Goal: Find specific page/section

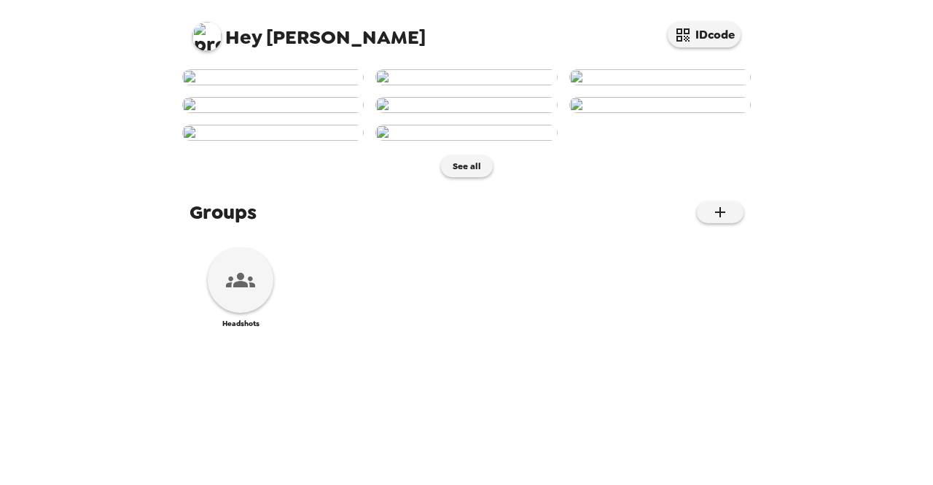
click at [250, 85] on img at bounding box center [273, 77] width 182 height 16
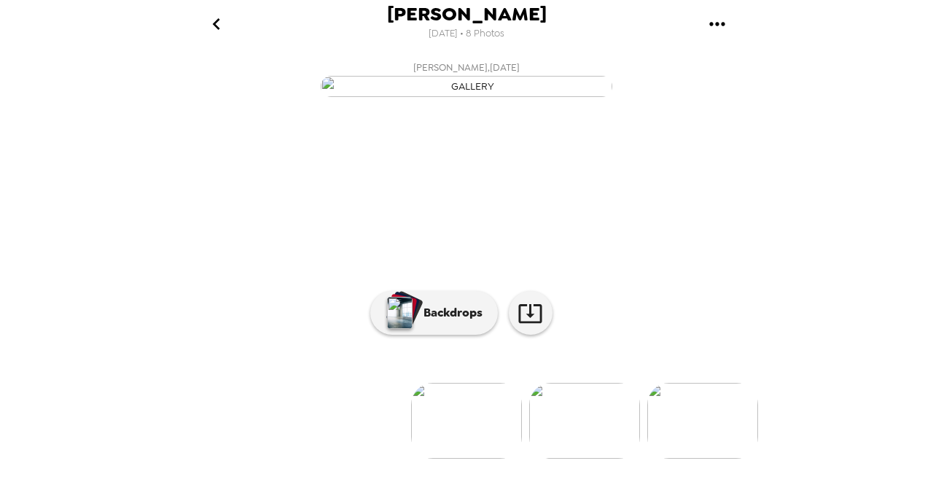
scroll to position [146, 0]
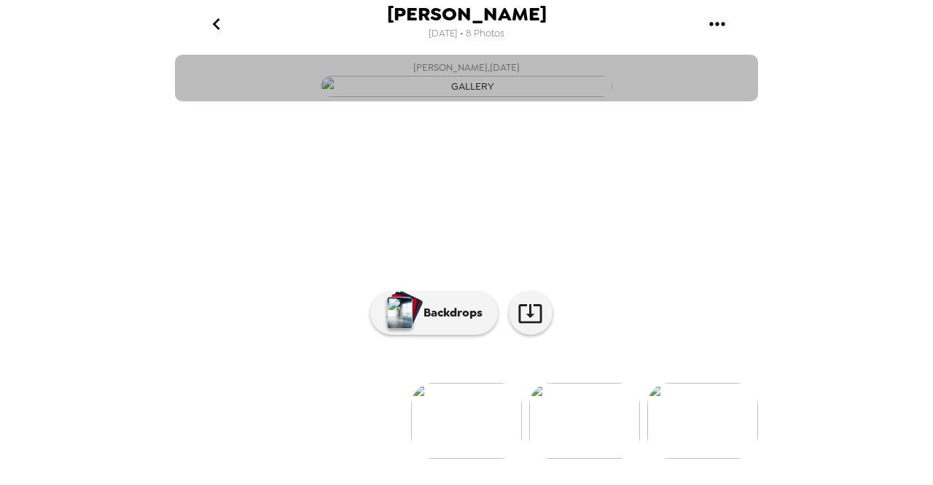
click at [510, 97] on img "button" at bounding box center [467, 86] width 292 height 21
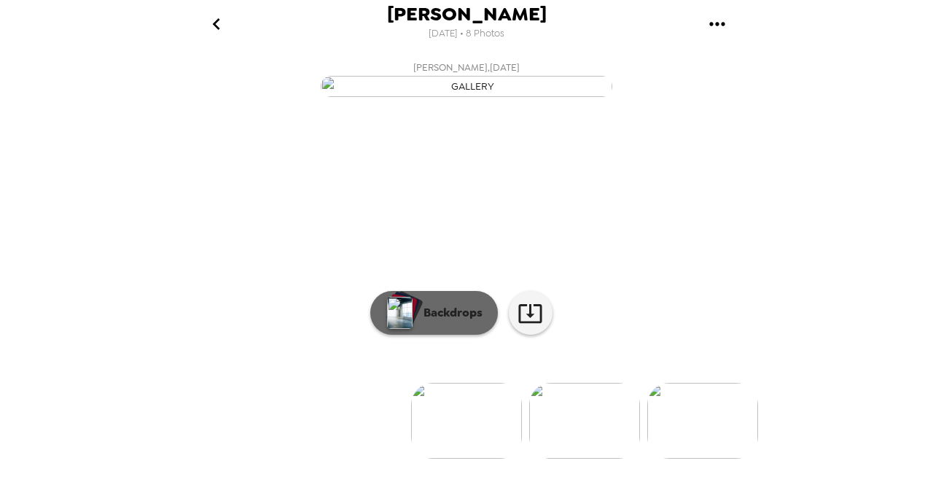
click at [452, 316] on p "Backdrops" at bounding box center [449, 312] width 66 height 17
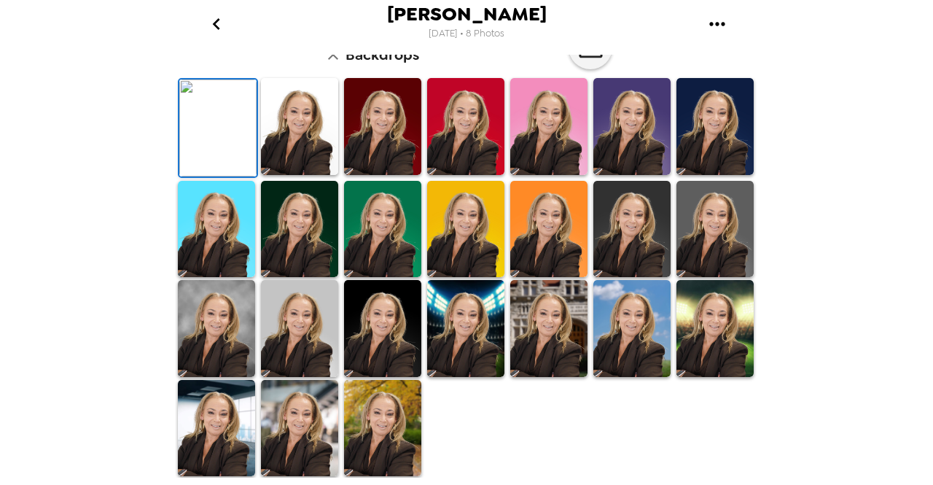
click at [297, 175] on img at bounding box center [299, 126] width 77 height 97
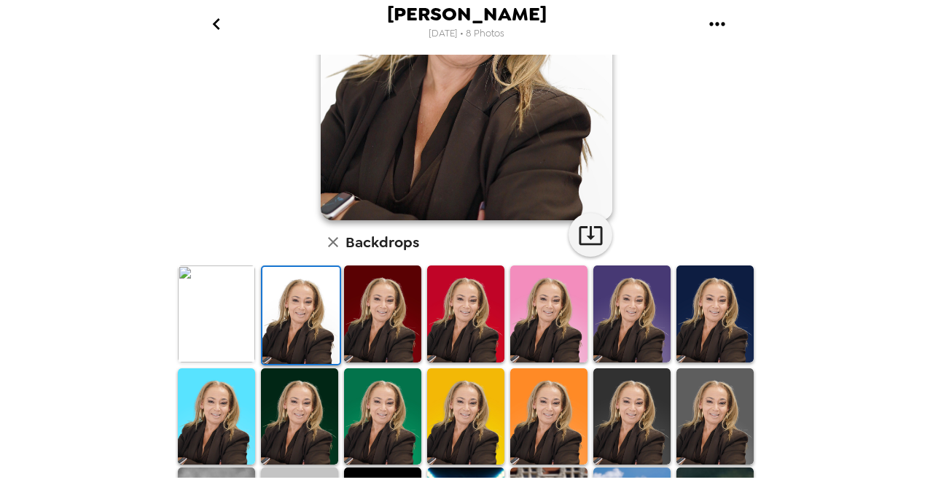
scroll to position [214, 0]
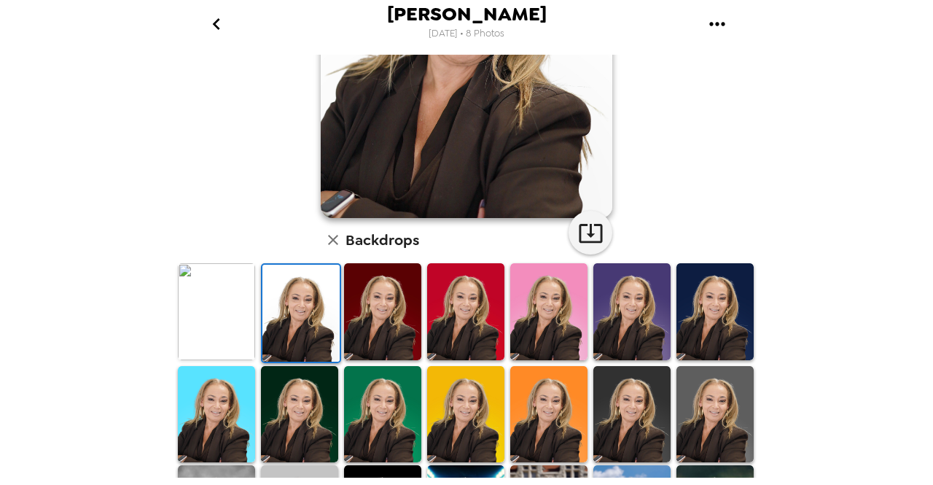
click at [633, 283] on img at bounding box center [631, 311] width 77 height 97
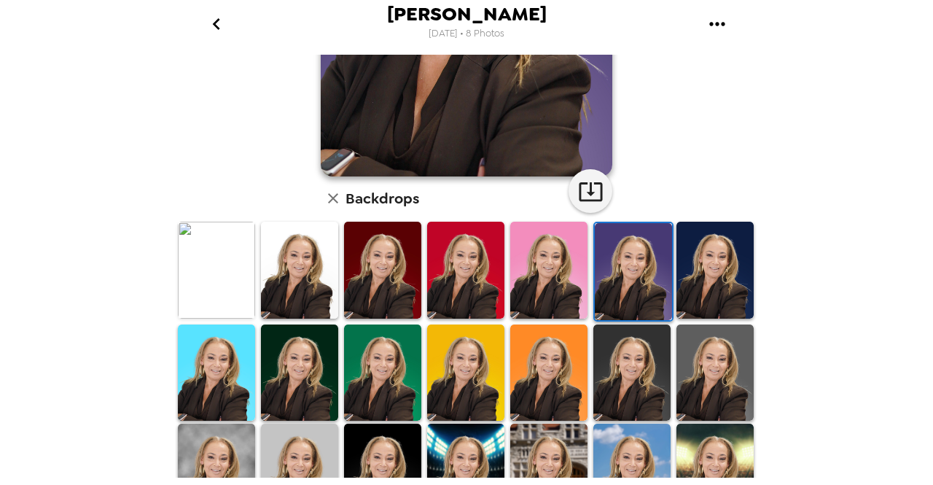
scroll to position [251, 0]
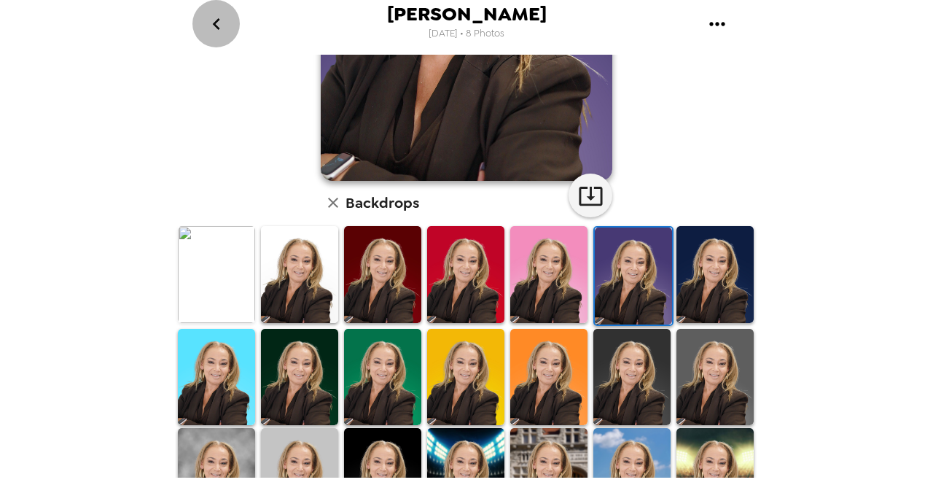
click at [210, 18] on icon "go back" at bounding box center [216, 23] width 23 height 23
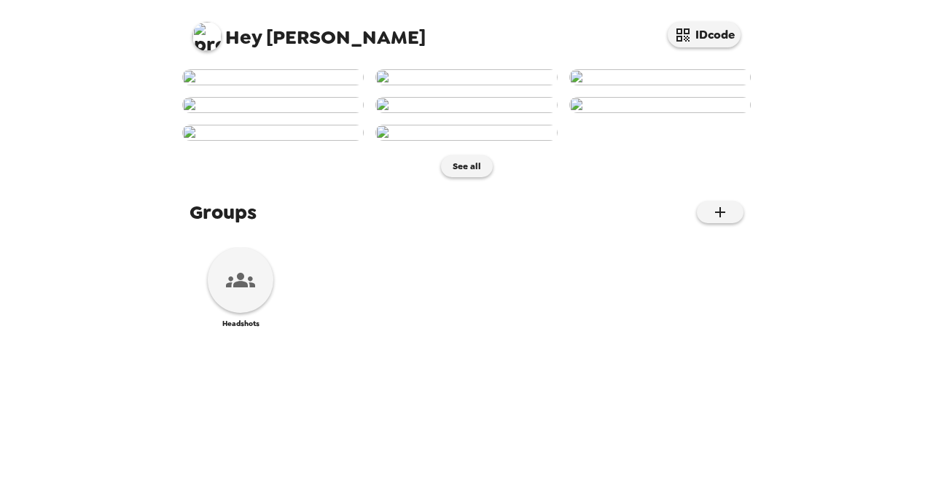
scroll to position [397, 0]
click at [456, 141] on img at bounding box center [466, 133] width 182 height 16
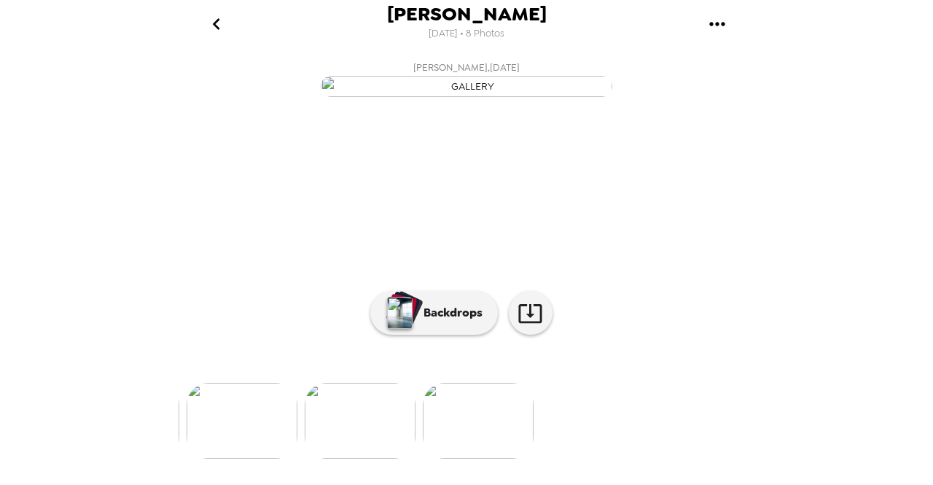
scroll to position [0, 822]
